Goal: Navigation & Orientation: Find specific page/section

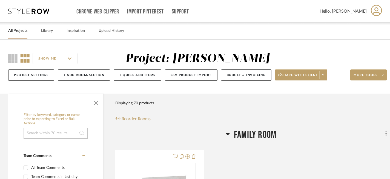
click at [17, 30] on link "All Projects" at bounding box center [17, 30] width 19 height 7
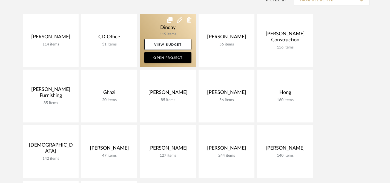
scroll to position [104, 0]
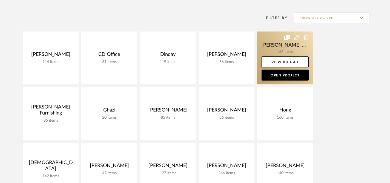
click at [267, 38] on link at bounding box center [285, 58] width 56 height 53
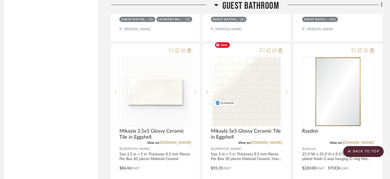
scroll to position [4354, 4]
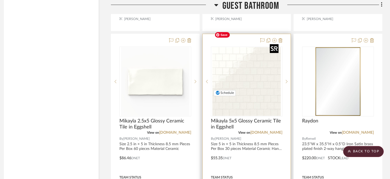
click at [254, 63] on img "0" at bounding box center [246, 81] width 69 height 69
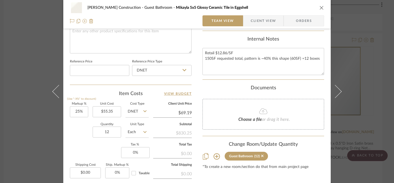
scroll to position [269, 0]
click at [17, 27] on div "[PERSON_NAME] Construction Guest Bathroom Mikayla 5x5 Glossy Ceramic Tile in Eg…" at bounding box center [197, 91] width 394 height 183
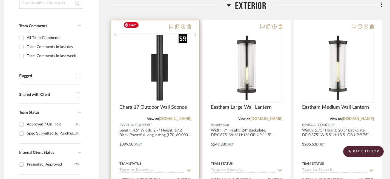
scroll to position [0, 4]
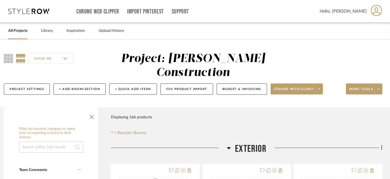
click at [15, 30] on link "All Projects" at bounding box center [17, 30] width 19 height 7
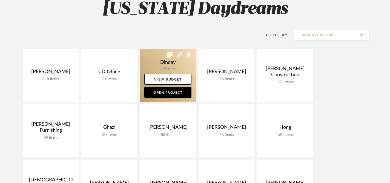
scroll to position [111, 0]
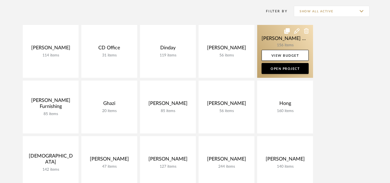
click at [273, 34] on link at bounding box center [285, 51] width 56 height 53
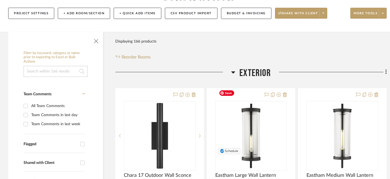
scroll to position [73, 1]
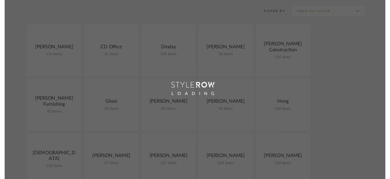
scroll to position [144, 0]
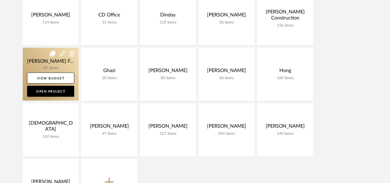
click at [30, 52] on link at bounding box center [51, 74] width 56 height 53
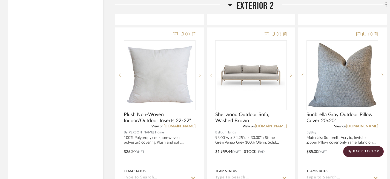
scroll to position [6599, 0]
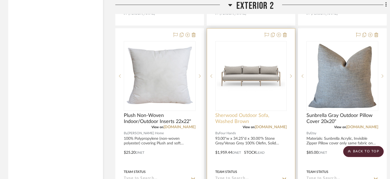
click at [253, 112] on span "Sherwood Outdoor Sofa, Washed Brown" at bounding box center [251, 118] width 72 height 12
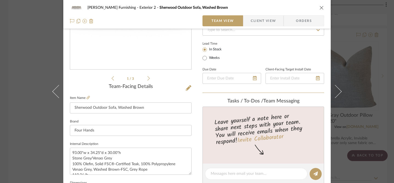
scroll to position [90, 0]
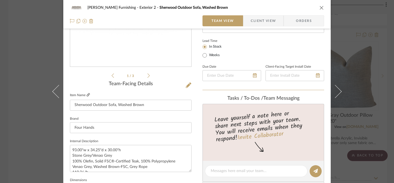
click at [87, 94] on icon at bounding box center [88, 94] width 3 height 3
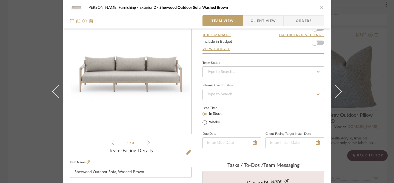
scroll to position [22, 0]
click at [320, 7] on icon "close" at bounding box center [322, 7] width 4 height 4
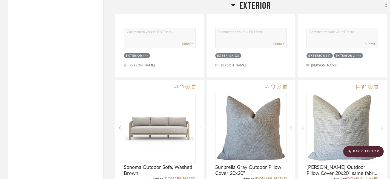
scroll to position [5786, 0]
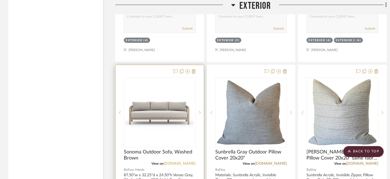
click at [183, 161] on link "[DOMAIN_NAME]" at bounding box center [180, 163] width 32 height 4
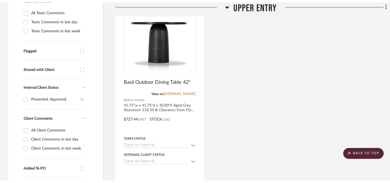
scroll to position [0, 0]
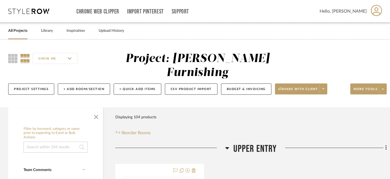
click at [21, 27] on div "All Projects" at bounding box center [17, 30] width 19 height 17
click at [22, 32] on link "All Projects" at bounding box center [17, 30] width 19 height 7
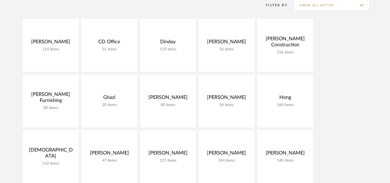
scroll to position [121, 0]
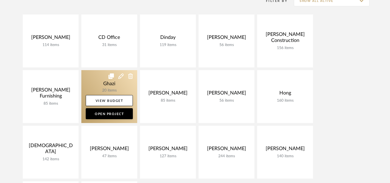
click at [101, 84] on link at bounding box center [109, 96] width 56 height 53
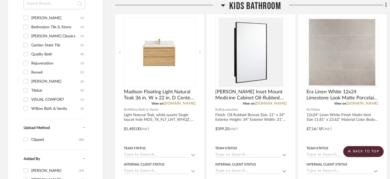
scroll to position [388, 0]
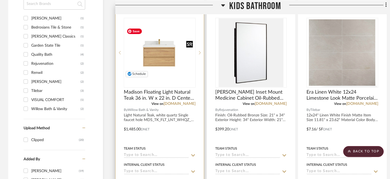
click at [162, 58] on img "0" at bounding box center [159, 52] width 71 height 53
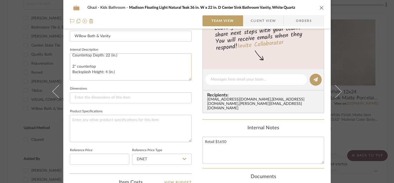
scroll to position [77, 0]
